Goal: Information Seeking & Learning: Learn about a topic

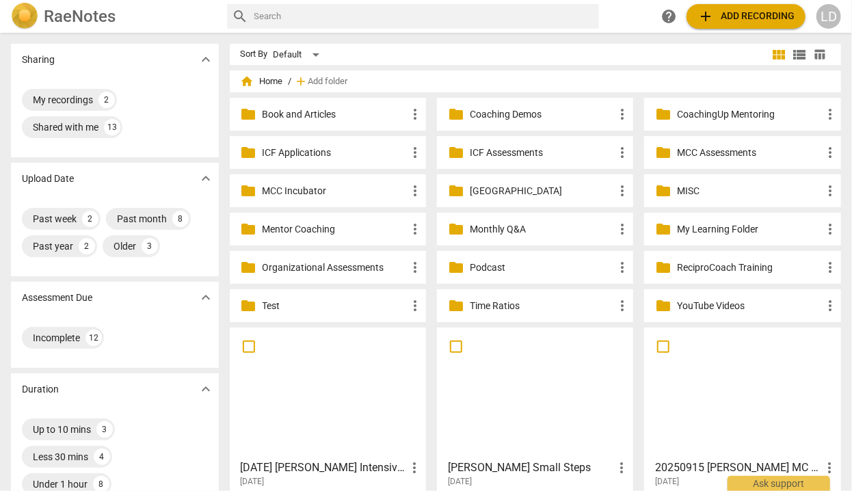
click at [539, 109] on p "Coaching Demos" at bounding box center [542, 114] width 144 height 14
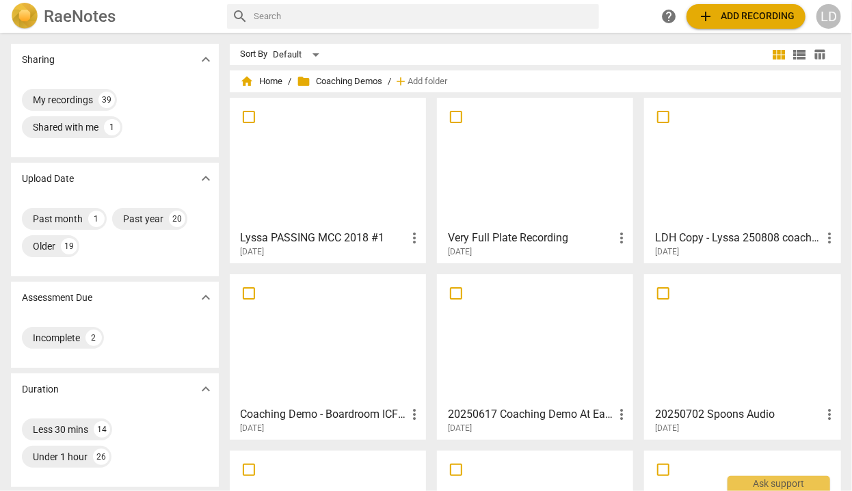
click at [378, 155] on div at bounding box center [328, 163] width 187 height 121
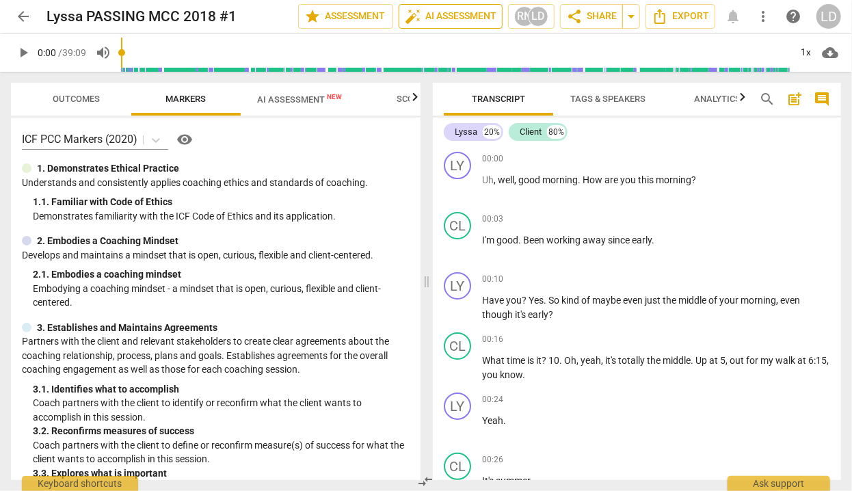
click at [427, 21] on span "auto_fix_high AI Assessment" at bounding box center [451, 16] width 92 height 16
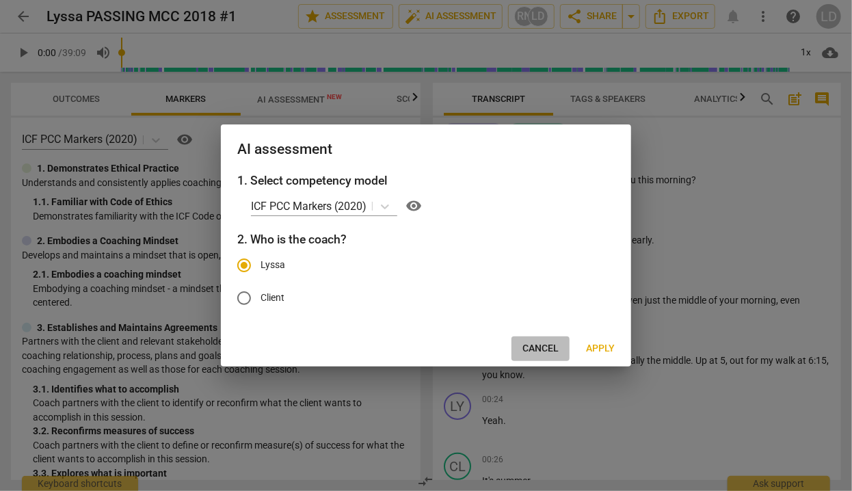
click at [532, 356] on span "Cancel" at bounding box center [541, 349] width 36 height 14
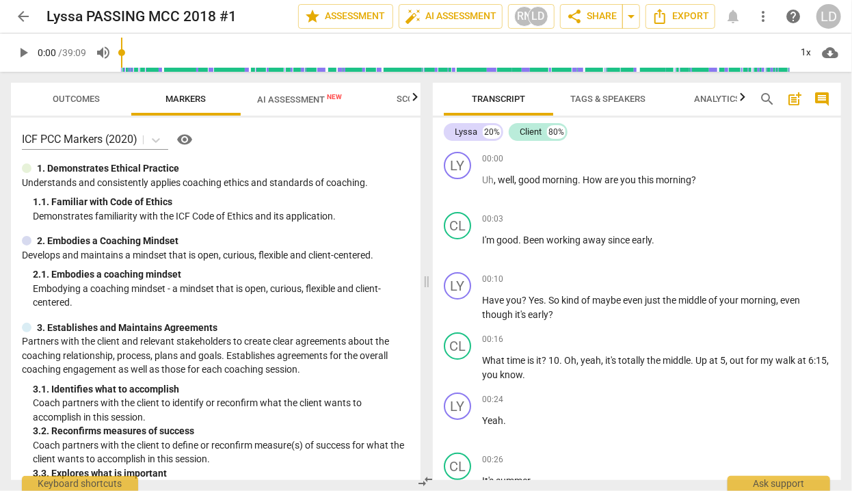
click at [305, 101] on span "AI Assessment New" at bounding box center [299, 99] width 85 height 10
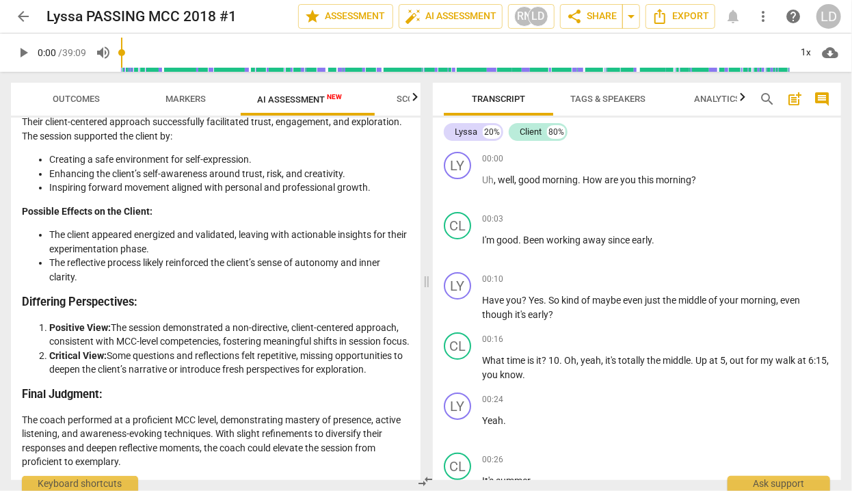
scroll to position [3762, 0]
click at [32, 16] on span "arrow_back" at bounding box center [23, 16] width 25 height 16
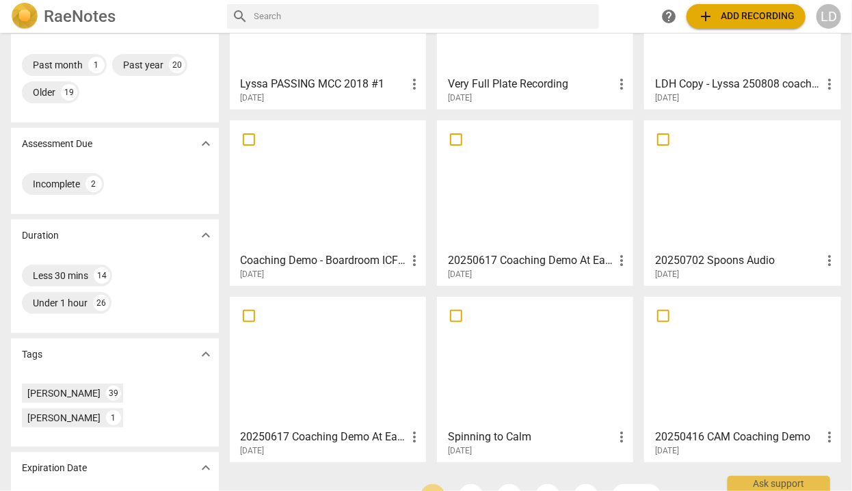
scroll to position [29, 0]
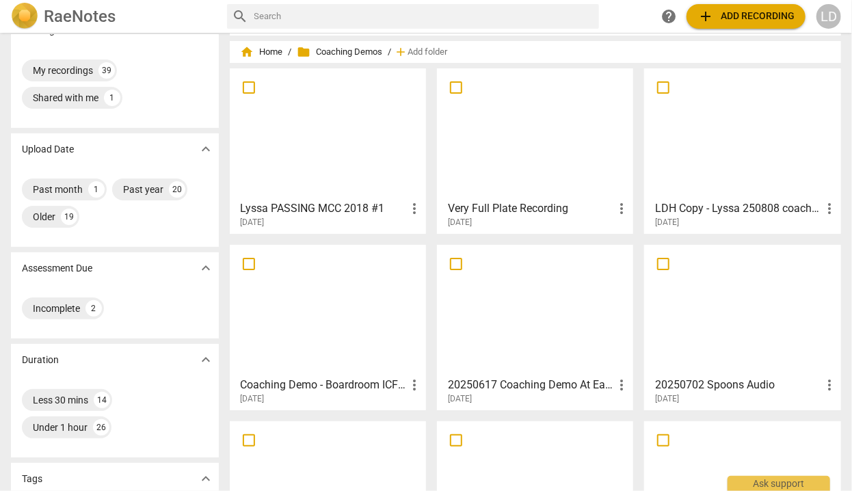
click at [690, 301] on div at bounding box center [742, 310] width 187 height 121
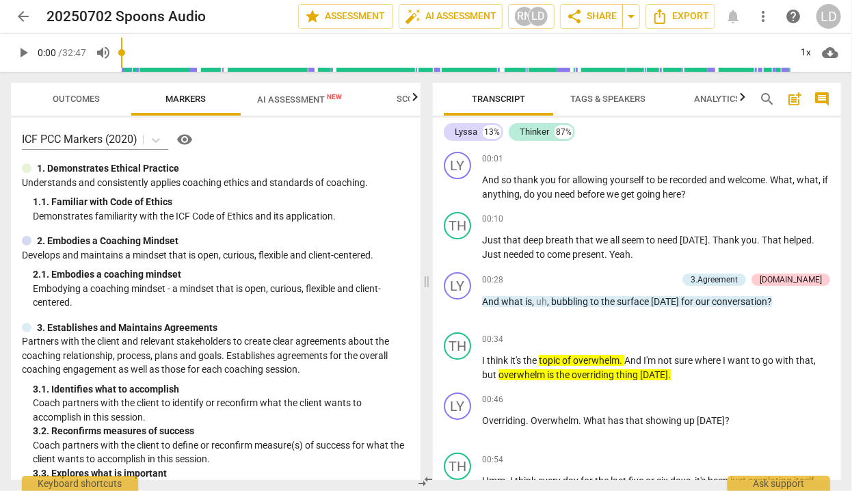
click at [276, 101] on span "AI Assessment New" at bounding box center [299, 99] width 85 height 10
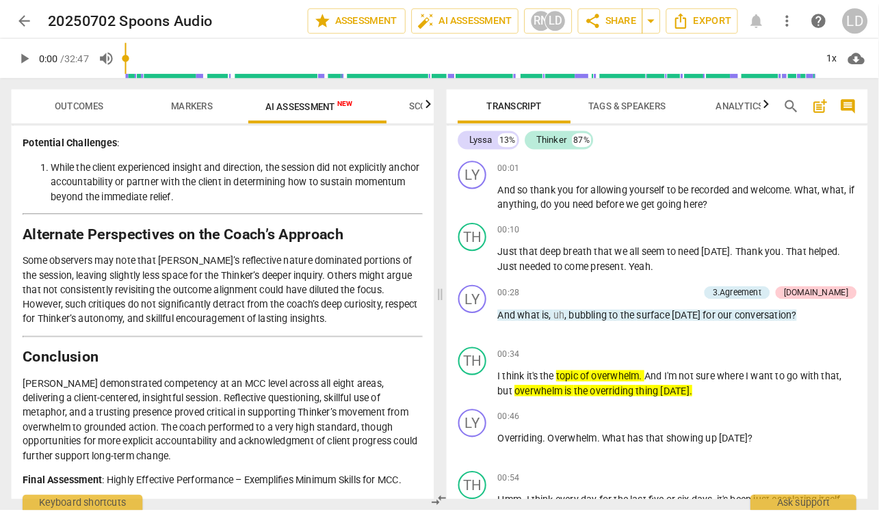
scroll to position [3663, 0]
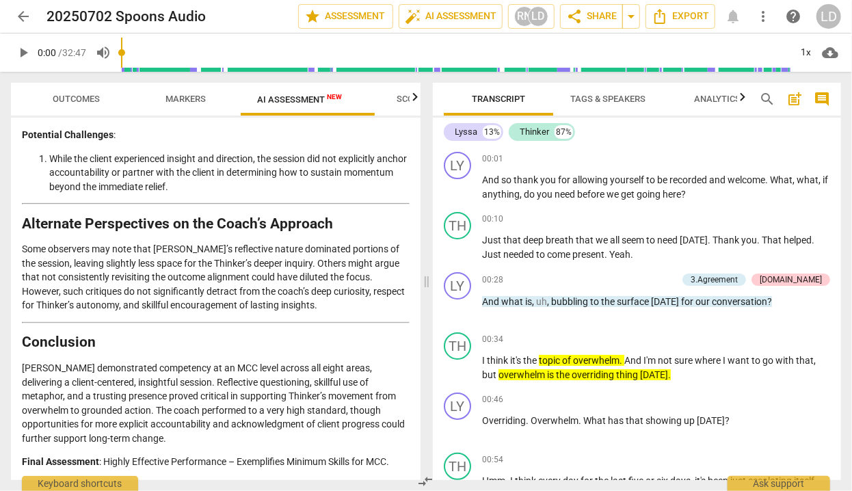
click at [127, 455] on p "Final Assessment : Highly Effective Performance – Exemplifies Minimum Skills fo…" at bounding box center [216, 462] width 388 height 14
drag, startPoint x: 850, startPoint y: 479, endPoint x: 1001, endPoint y: 587, distance: 186.4
click at [852, 0] on html "arrow_back 20250702 Spoons Audio edit star Assessment auto_fix_high AI Assessme…" at bounding box center [426, 0] width 852 height 0
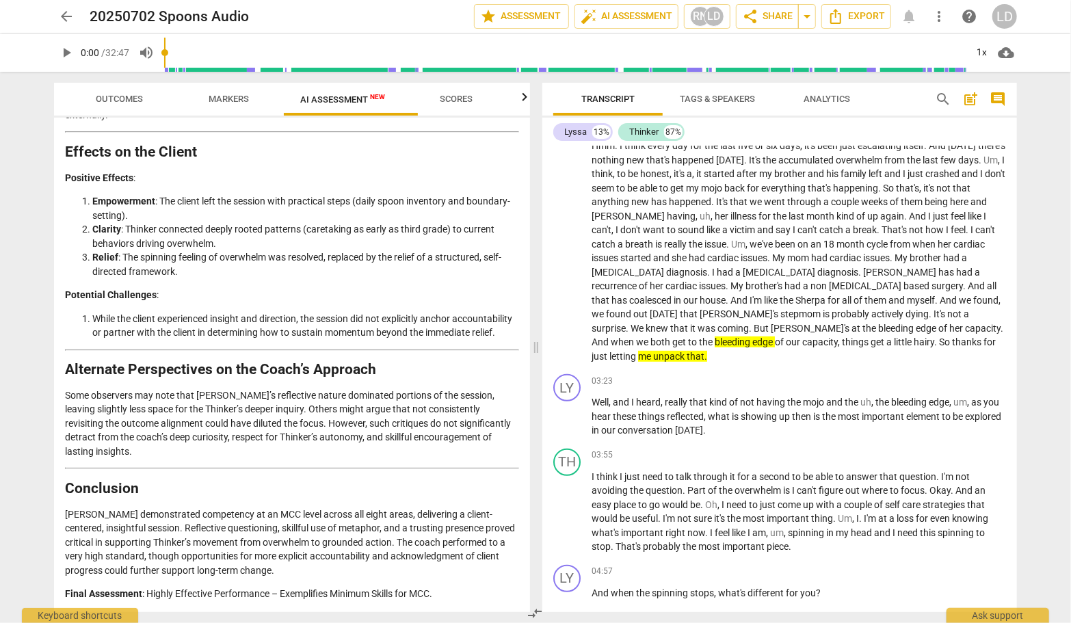
scroll to position [335, 0]
drag, startPoint x: 677, startPoint y: 237, endPoint x: 789, endPoint y: 242, distance: 111.6
click at [789, 242] on p "Hmm . I think every day for the last five or six days , it's been just escalati…" at bounding box center [799, 251] width 415 height 224
drag, startPoint x: 789, startPoint y: 242, endPoint x: 677, endPoint y: 239, distance: 112.2
click at [677, 239] on p "Hmm . I think every day for the last five or six days , it's been just escalati…" at bounding box center [799, 251] width 415 height 224
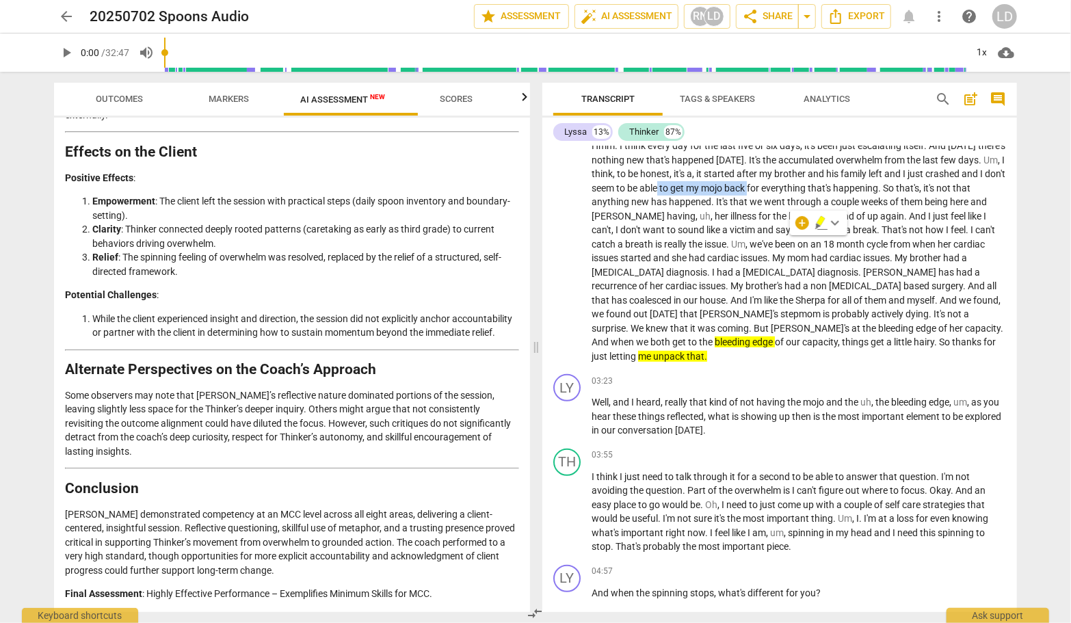
click at [823, 222] on icon "button" at bounding box center [822, 223] width 14 height 16
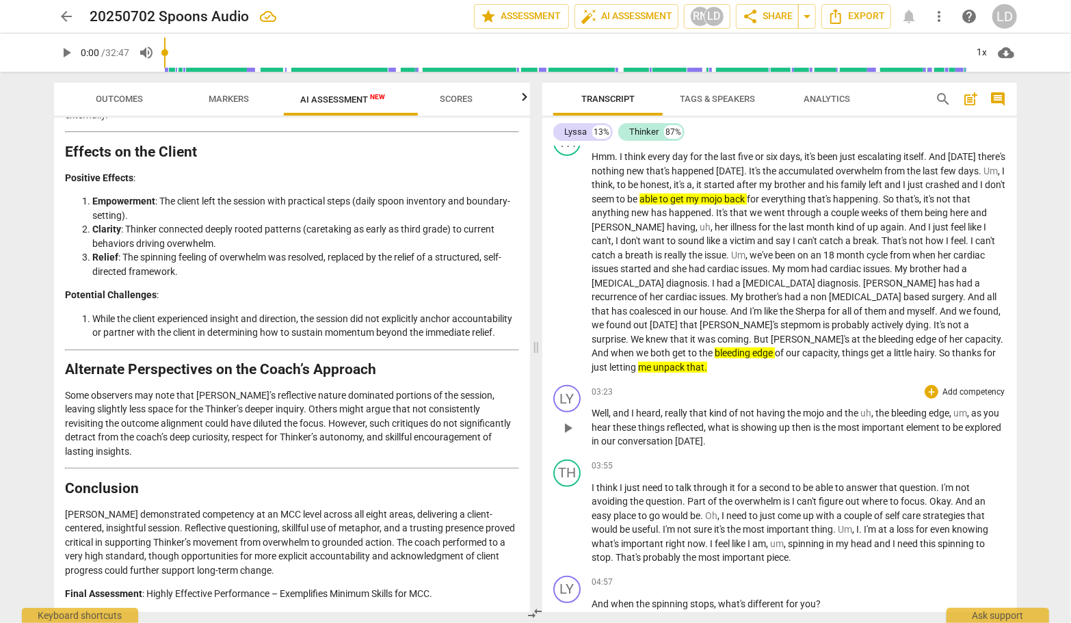
scroll to position [307, 0]
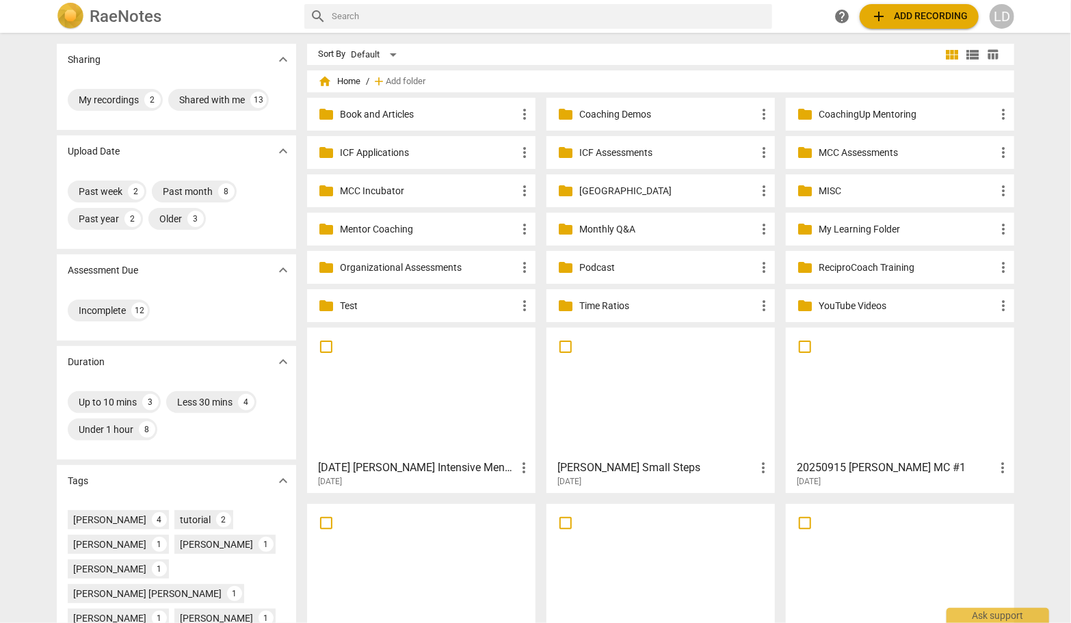
click at [671, 113] on p "Coaching Demos" at bounding box center [667, 114] width 176 height 14
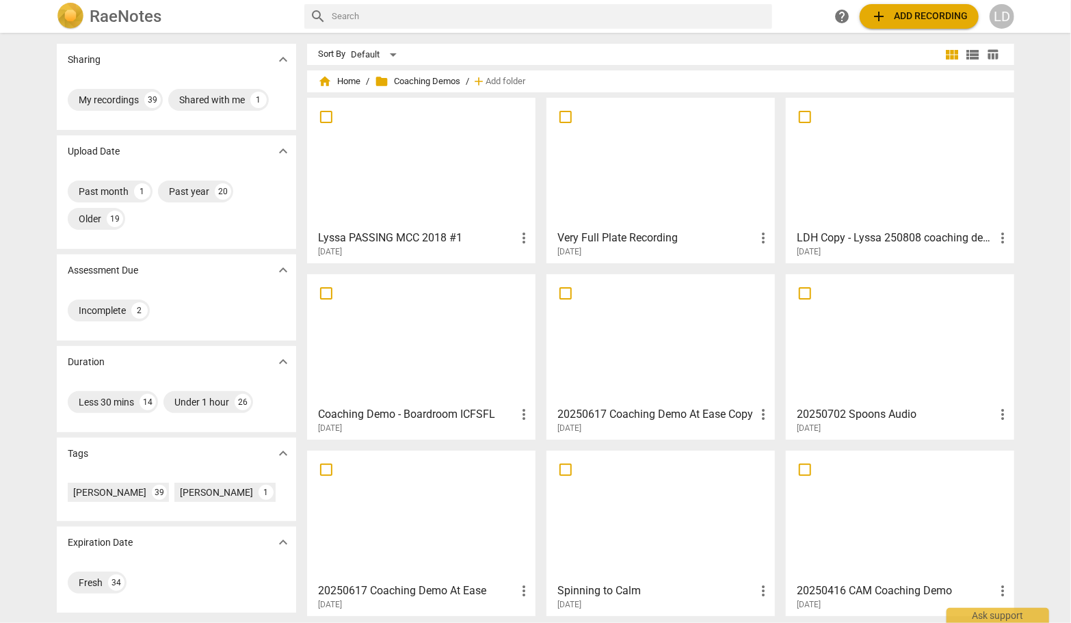
click at [598, 151] on div at bounding box center [660, 163] width 219 height 121
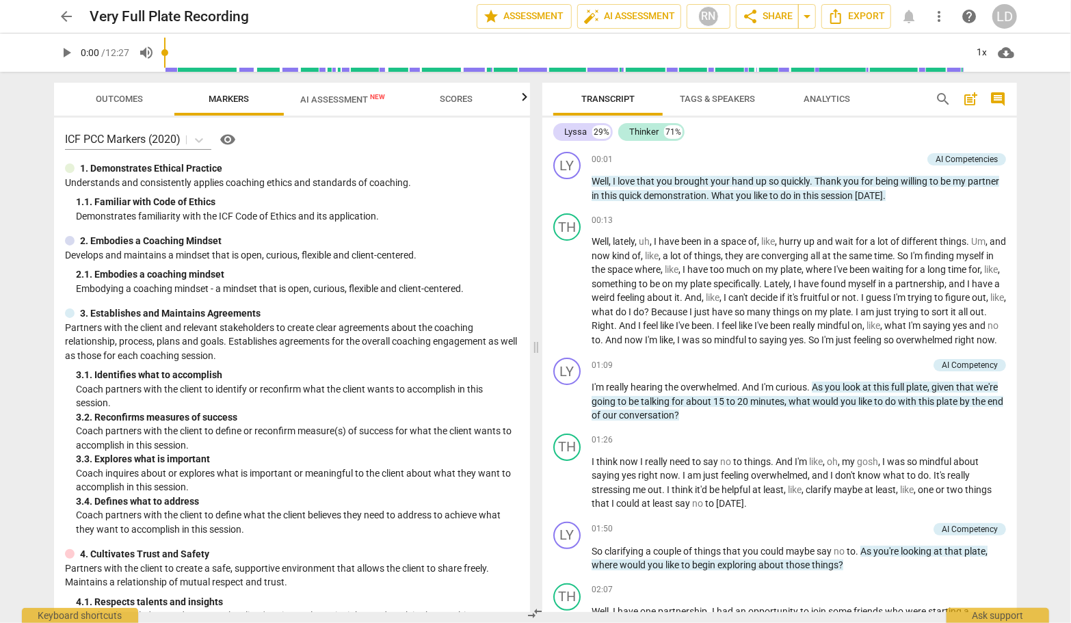
click at [361, 99] on span "AI Assessment New" at bounding box center [342, 99] width 85 height 10
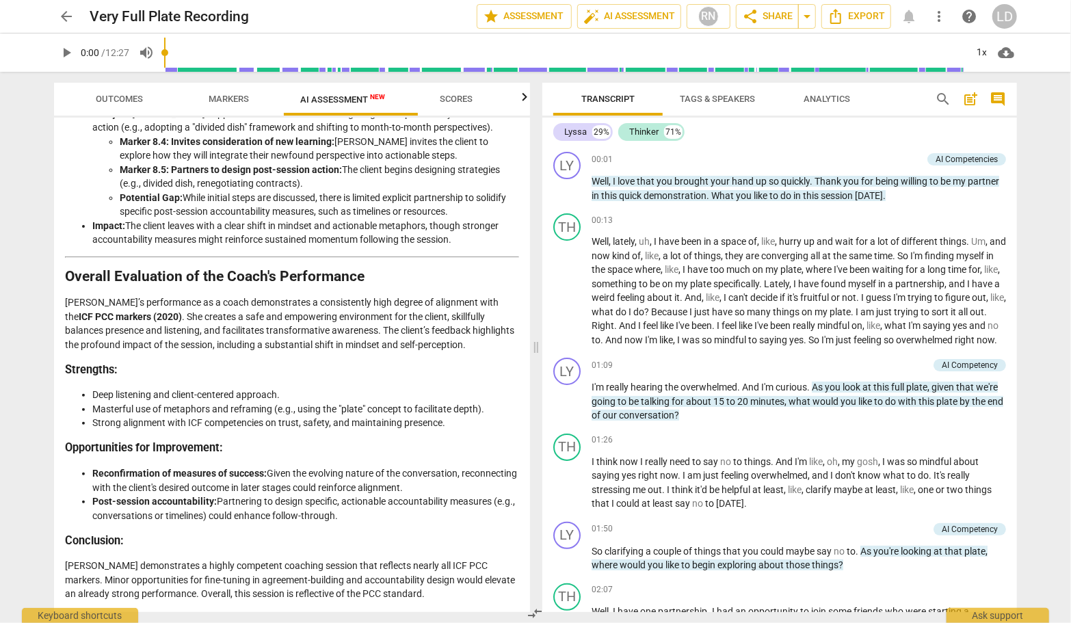
scroll to position [2394, 0]
